Goal: Task Accomplishment & Management: Manage account settings

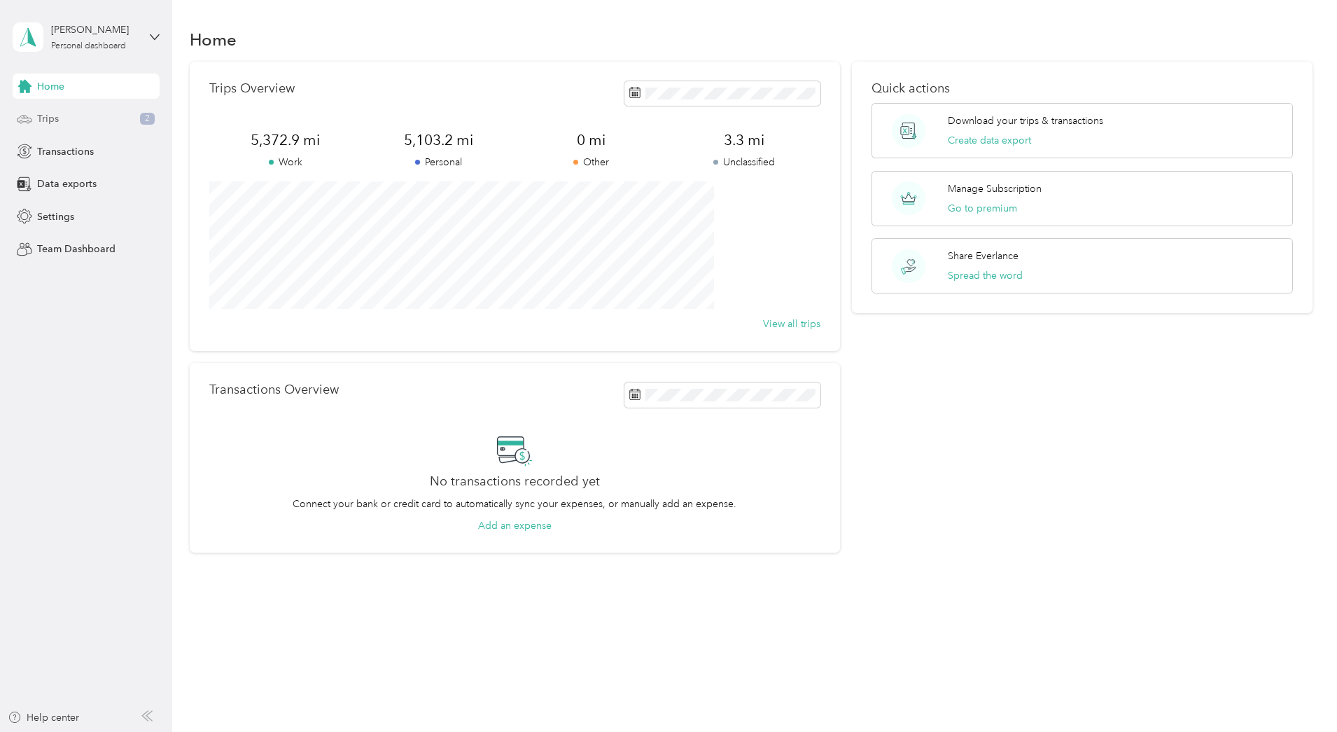
click at [58, 116] on span "Trips" at bounding box center [48, 118] width 22 height 15
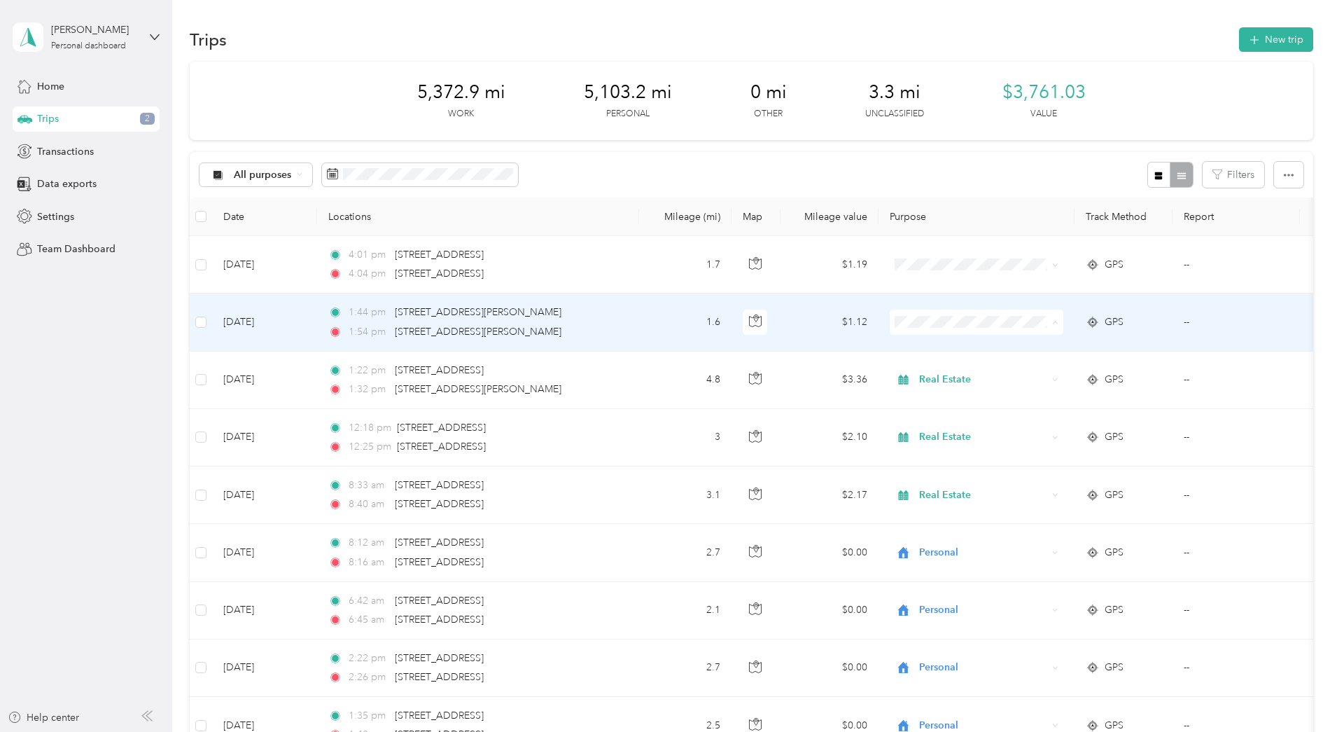
click at [1030, 394] on span "Real Estate" at bounding box center [1083, 397] width 130 height 15
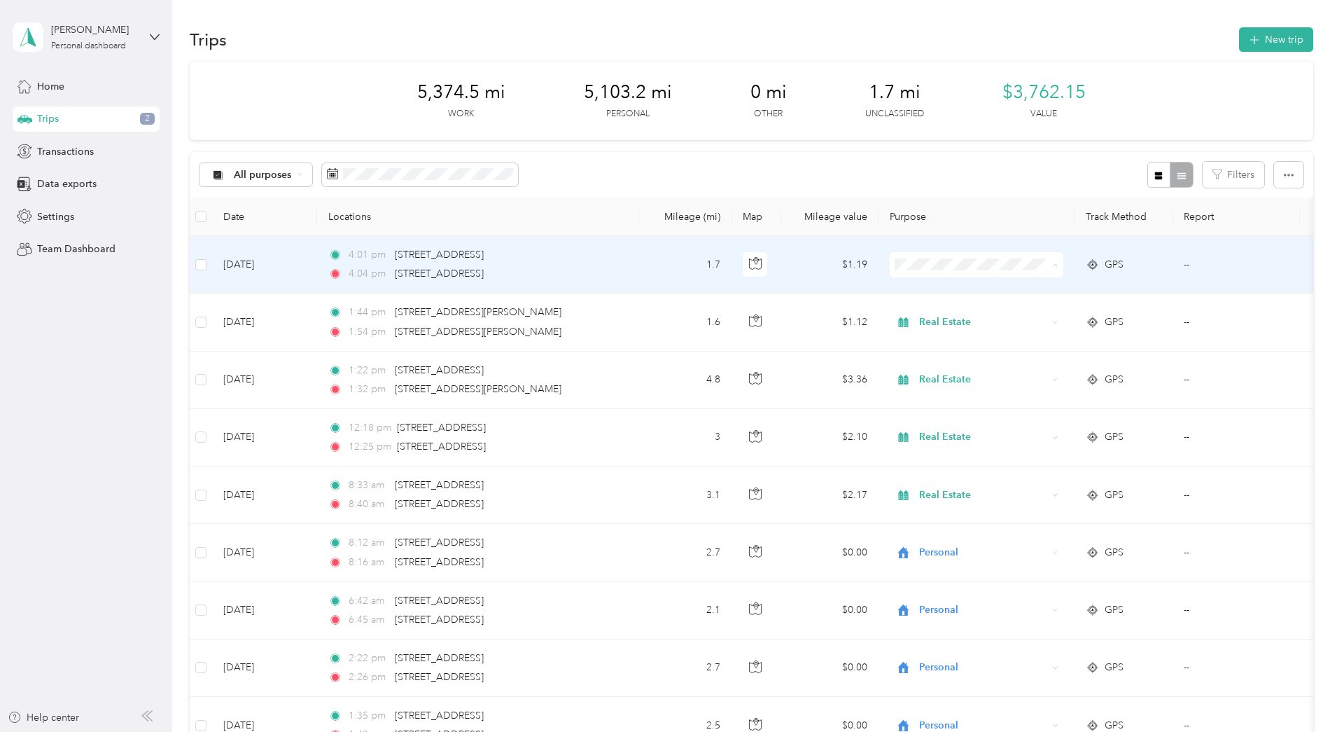
click at [1023, 342] on span "Real Estate" at bounding box center [1083, 340] width 130 height 15
